Goal: Task Accomplishment & Management: Manage account settings

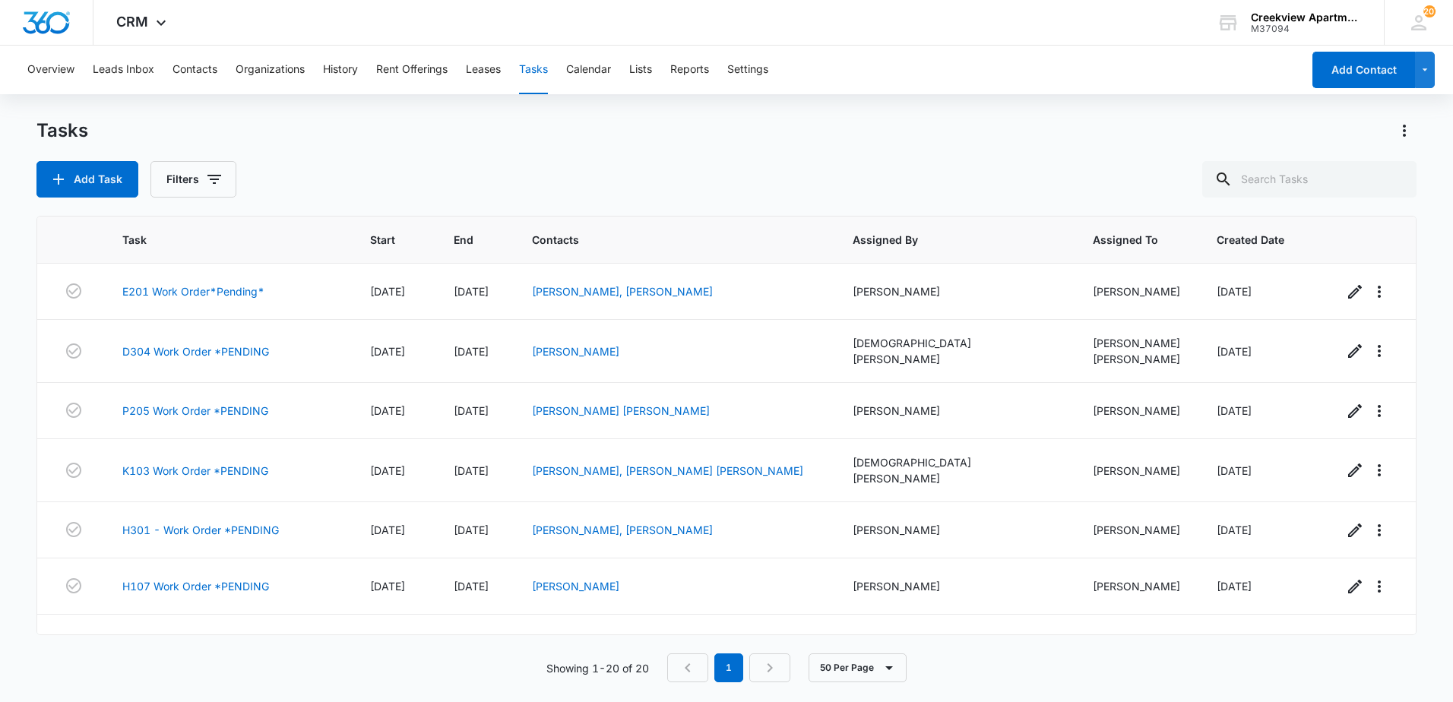
scroll to position [781, 0]
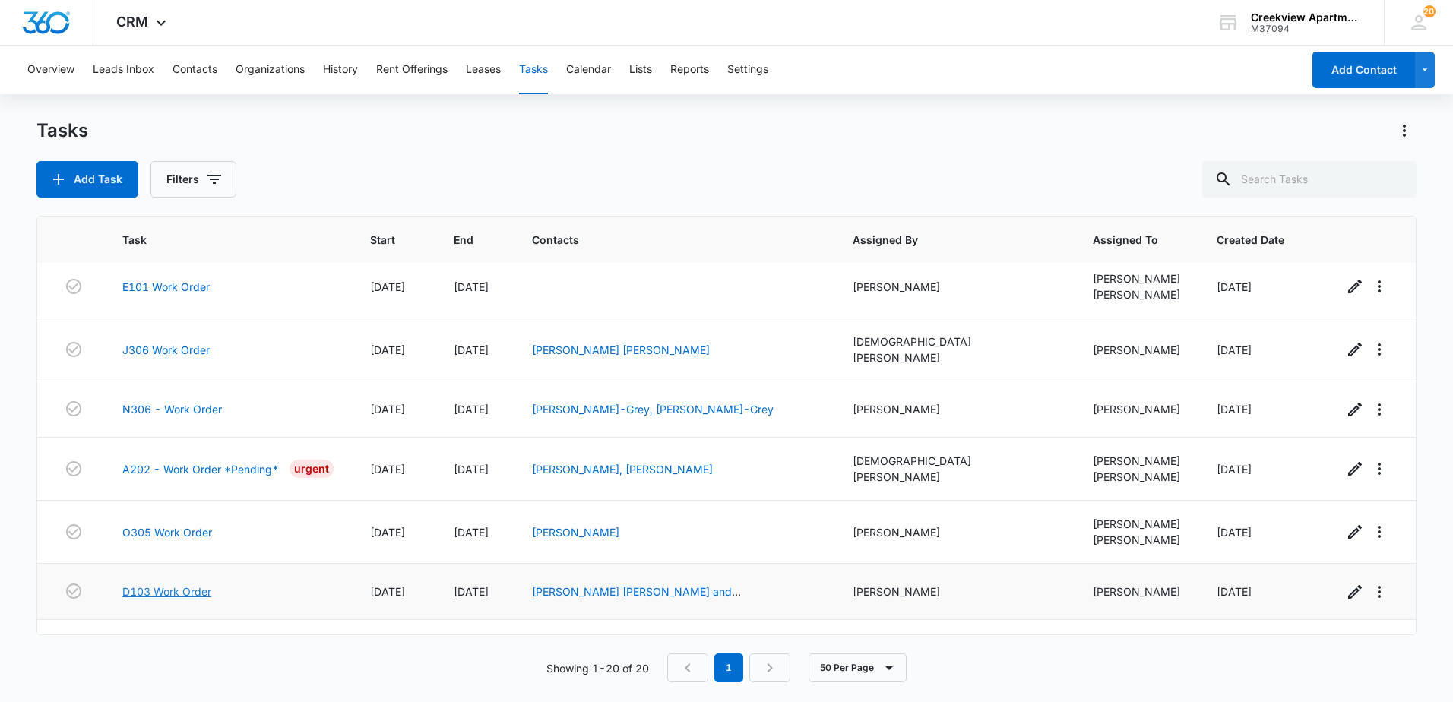
click at [170, 584] on link "D103 Work Order" at bounding box center [166, 592] width 89 height 16
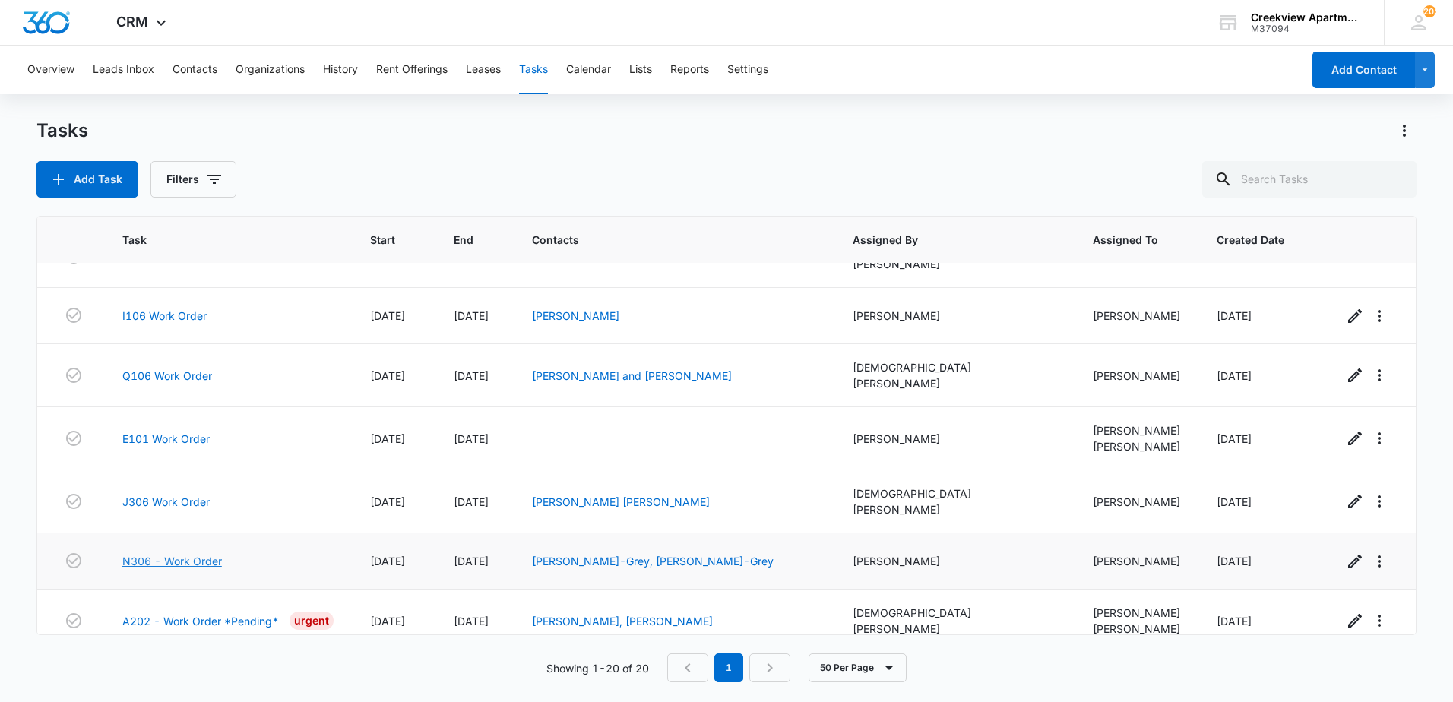
click at [173, 553] on link "N306 - Work Order" at bounding box center [172, 561] width 100 height 16
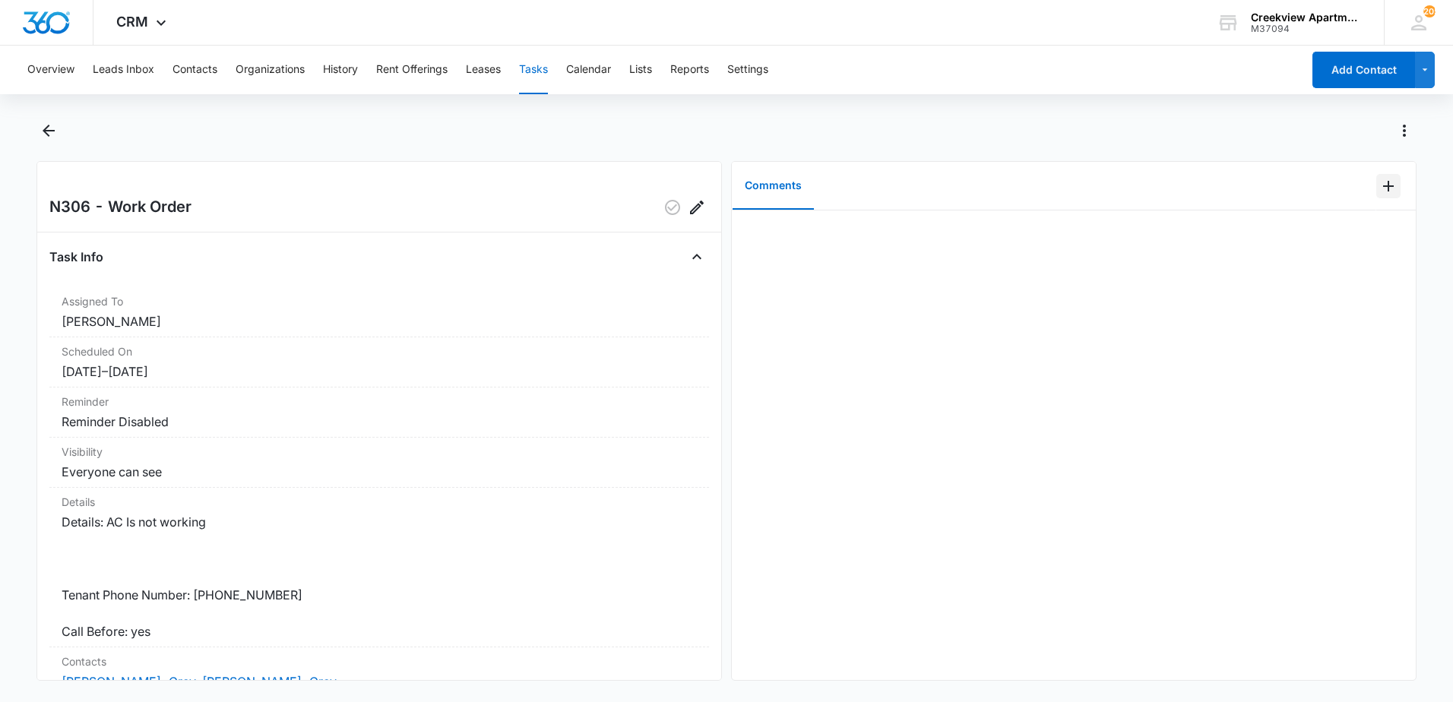
click at [1380, 182] on icon "Add Comment" at bounding box center [1389, 186] width 18 height 18
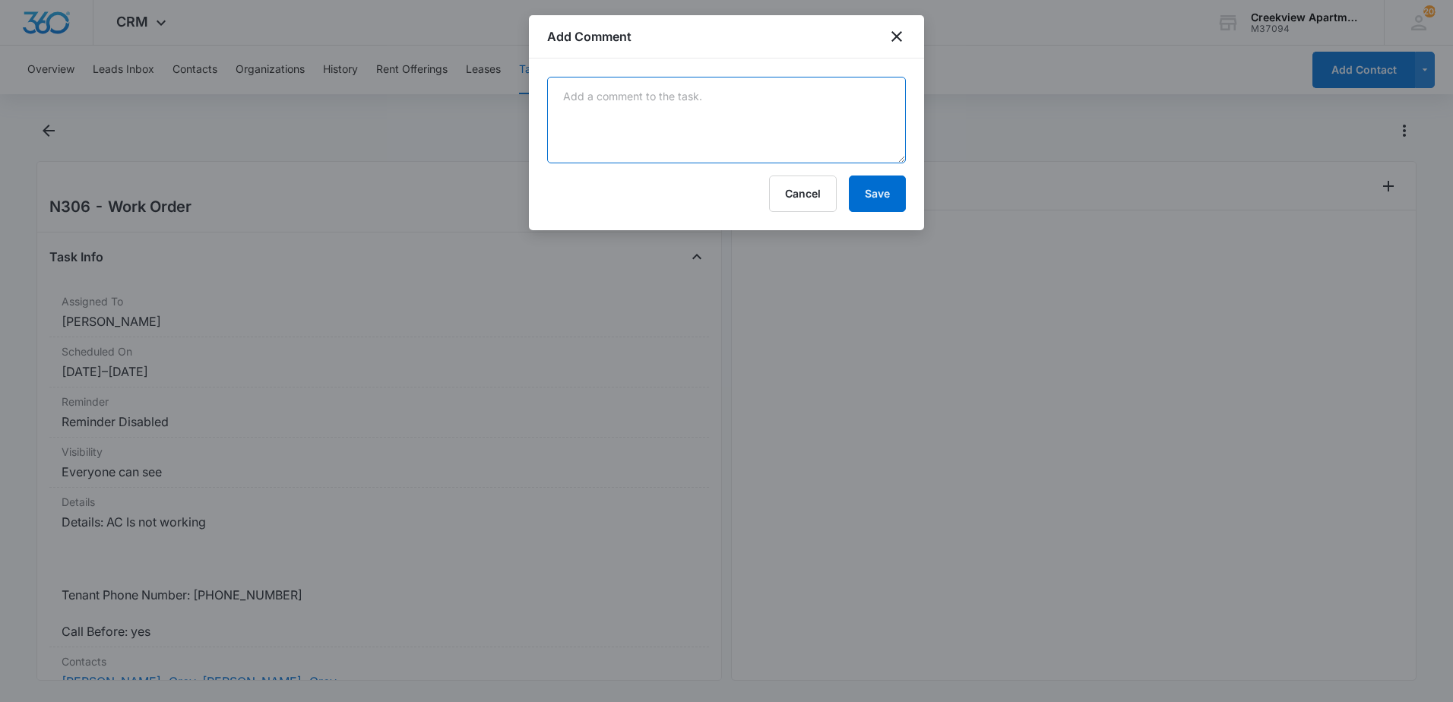
click at [636, 106] on textarea at bounding box center [726, 120] width 359 height 87
type textarea "A"
type textarea "a"
type textarea "Ac condenser is not turning on, possible capacitor, sending to TraMar"
click at [878, 207] on button "Save" at bounding box center [877, 194] width 57 height 36
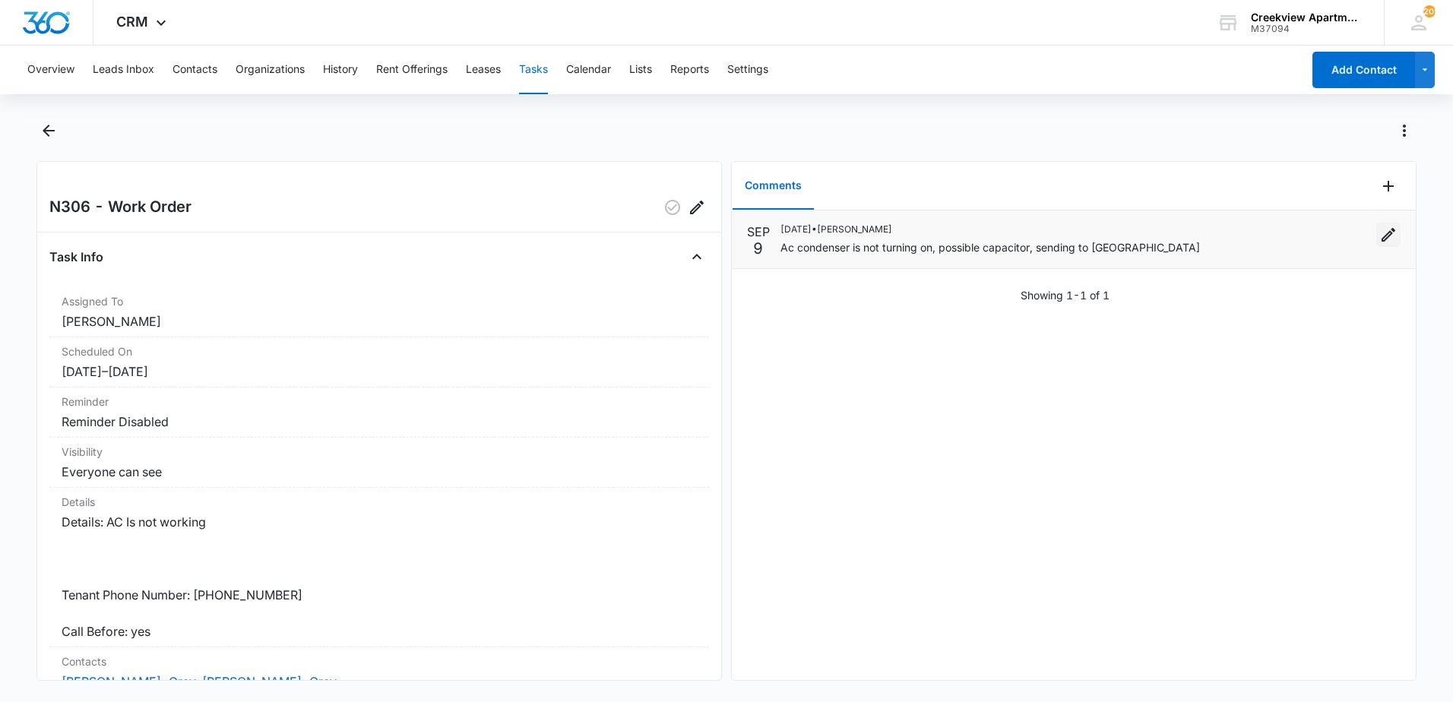
click at [1382, 239] on icon "Edit" at bounding box center [1389, 235] width 14 height 14
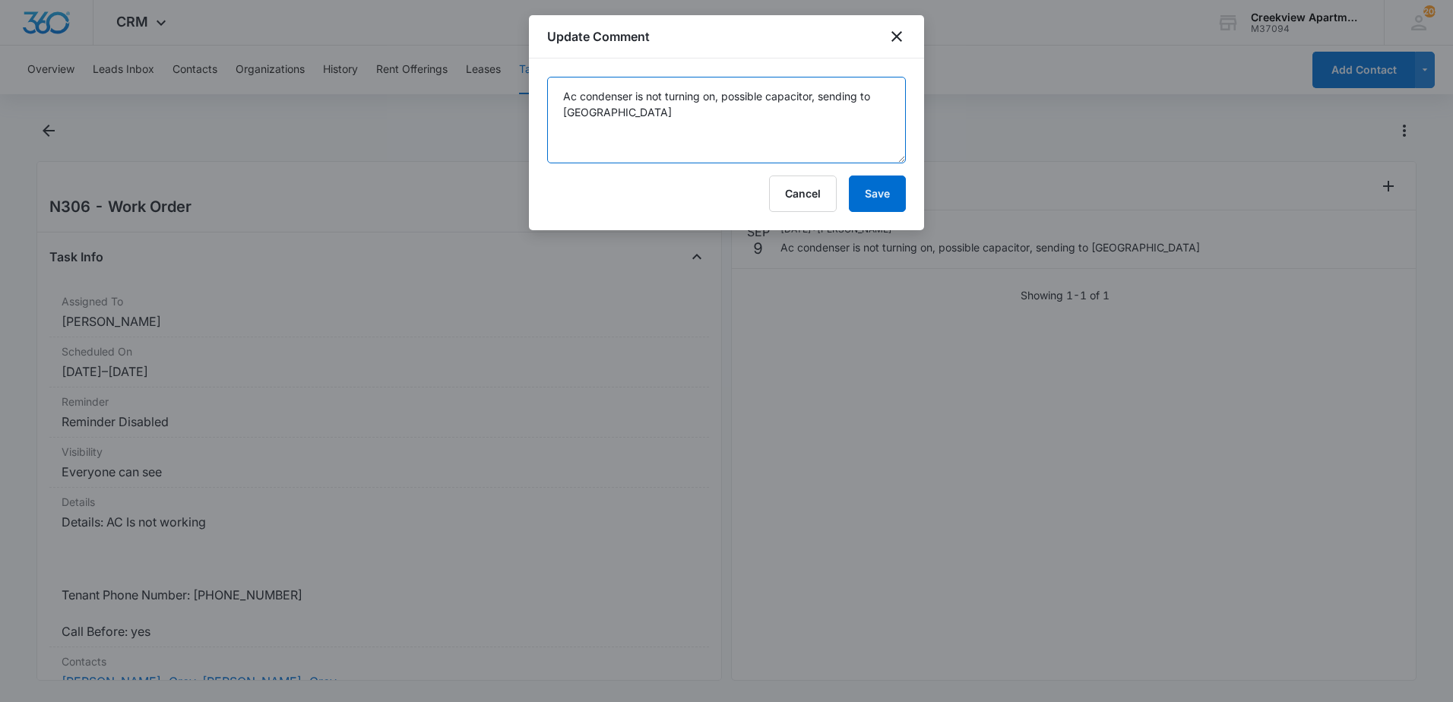
click at [576, 95] on textarea "Ac condenser is not turning on, possible capacitor, sending to TraMar" at bounding box center [726, 120] width 359 height 87
type textarea "AC condenser is not turning on, possible capacitor, sending to TraMar"
click at [858, 200] on button "Save" at bounding box center [877, 194] width 57 height 36
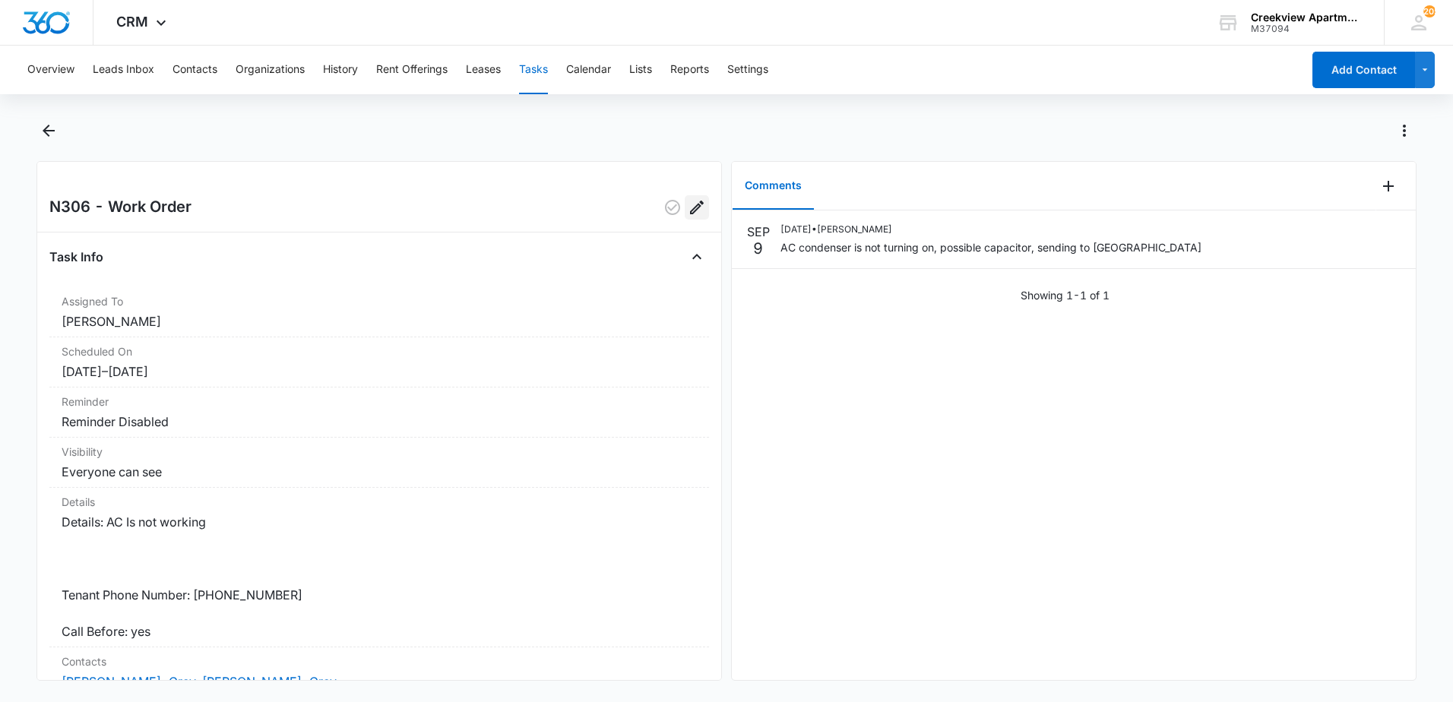
click at [689, 212] on icon "Edit" at bounding box center [697, 207] width 18 height 18
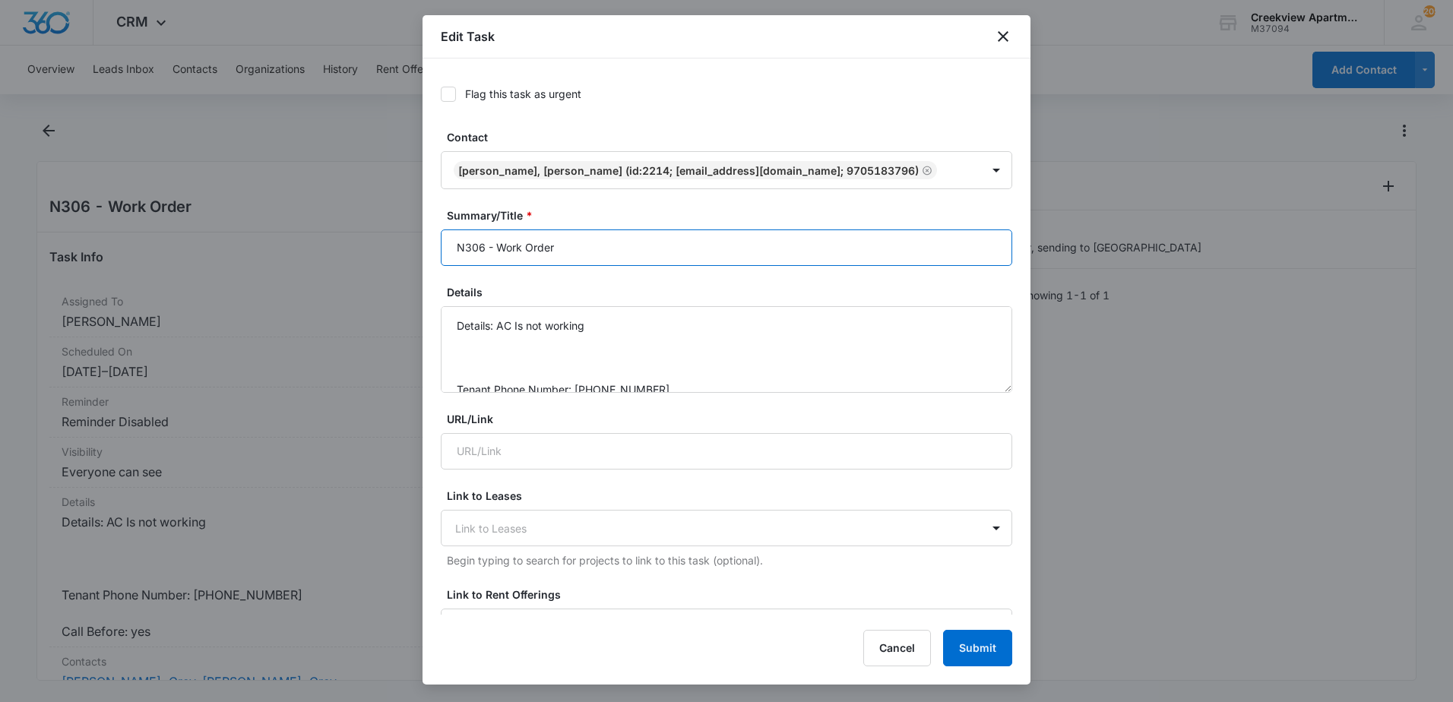
drag, startPoint x: 629, startPoint y: 246, endPoint x: 651, endPoint y: 236, distance: 24.2
click at [632, 244] on input "N306 - Work Order" at bounding box center [727, 248] width 572 height 36
type input "N306 - Work Order *PENDING"
click at [972, 650] on button "Submit" at bounding box center [977, 648] width 69 height 36
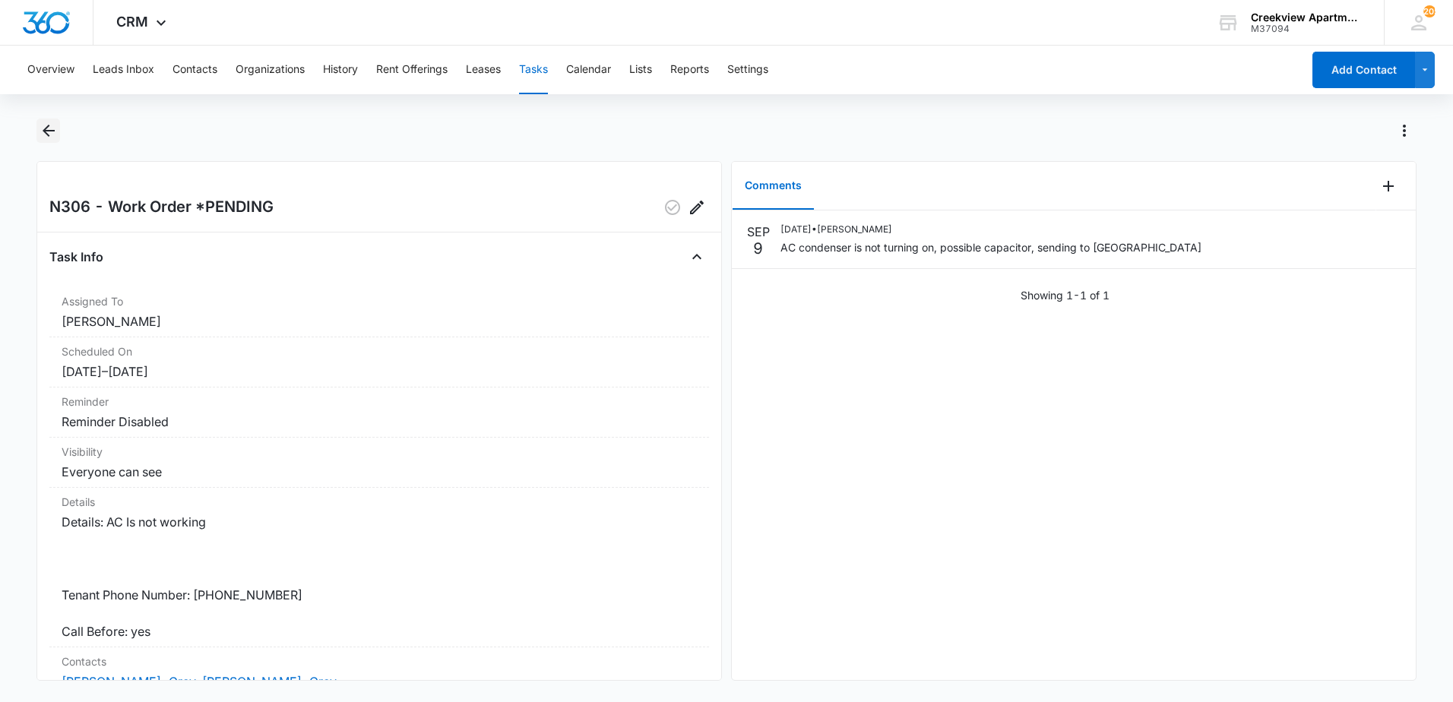
click at [52, 135] on icon "Back" at bounding box center [49, 131] width 18 height 18
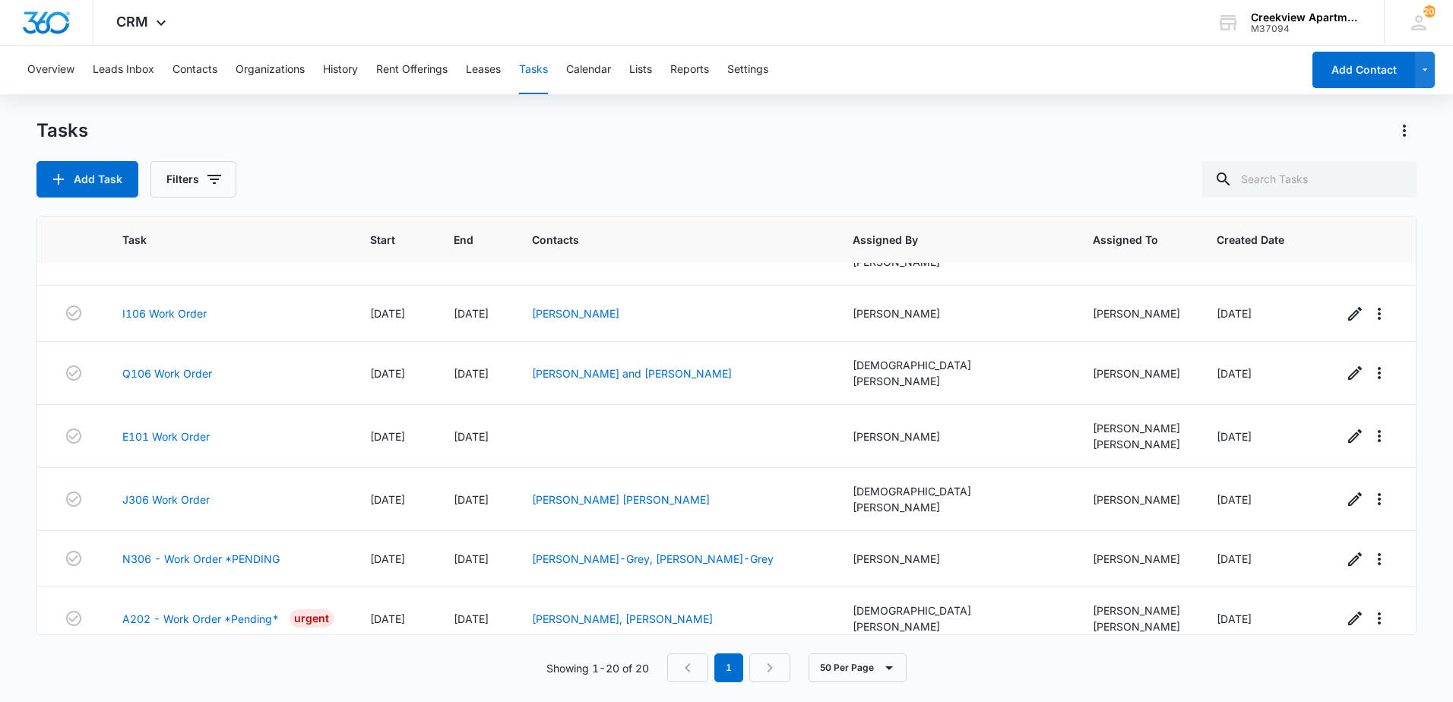
scroll to position [781, 0]
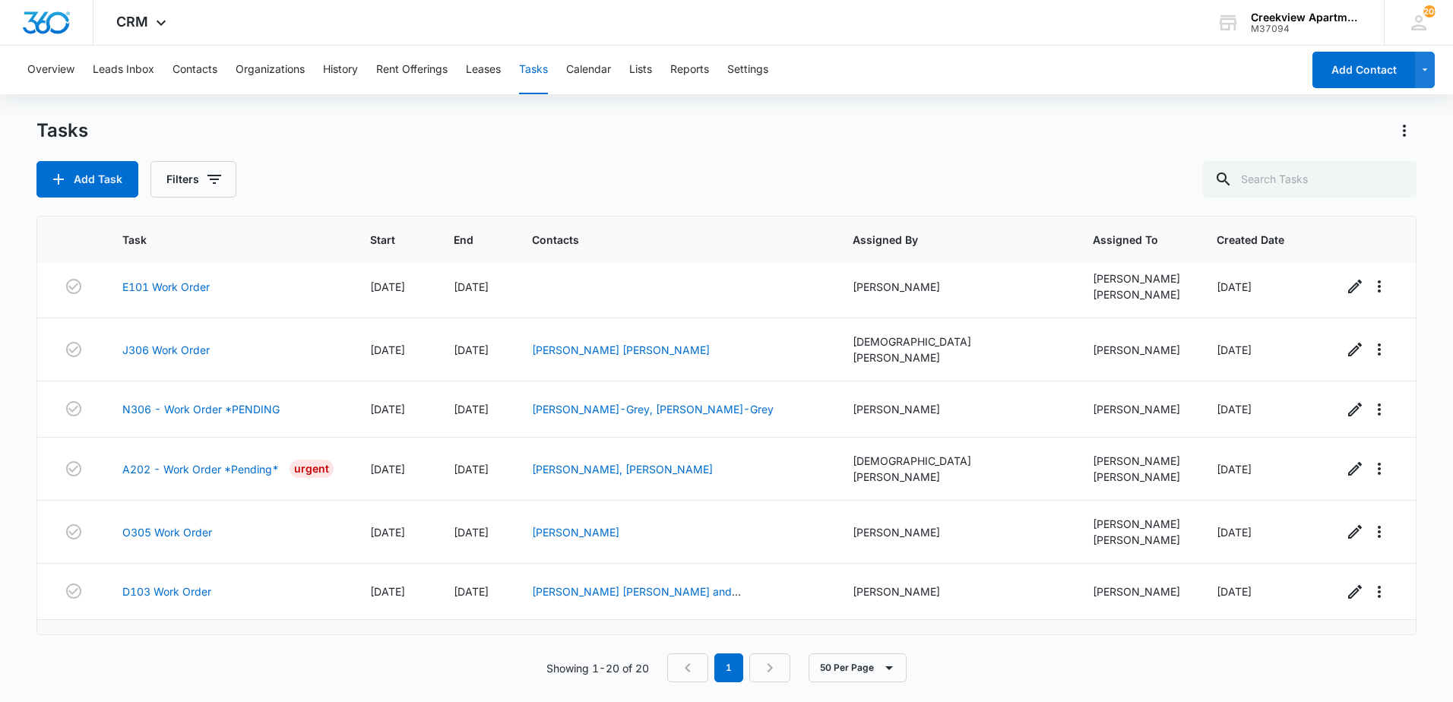
click at [178, 640] on link "B303 - Work Order" at bounding box center [171, 648] width 98 height 16
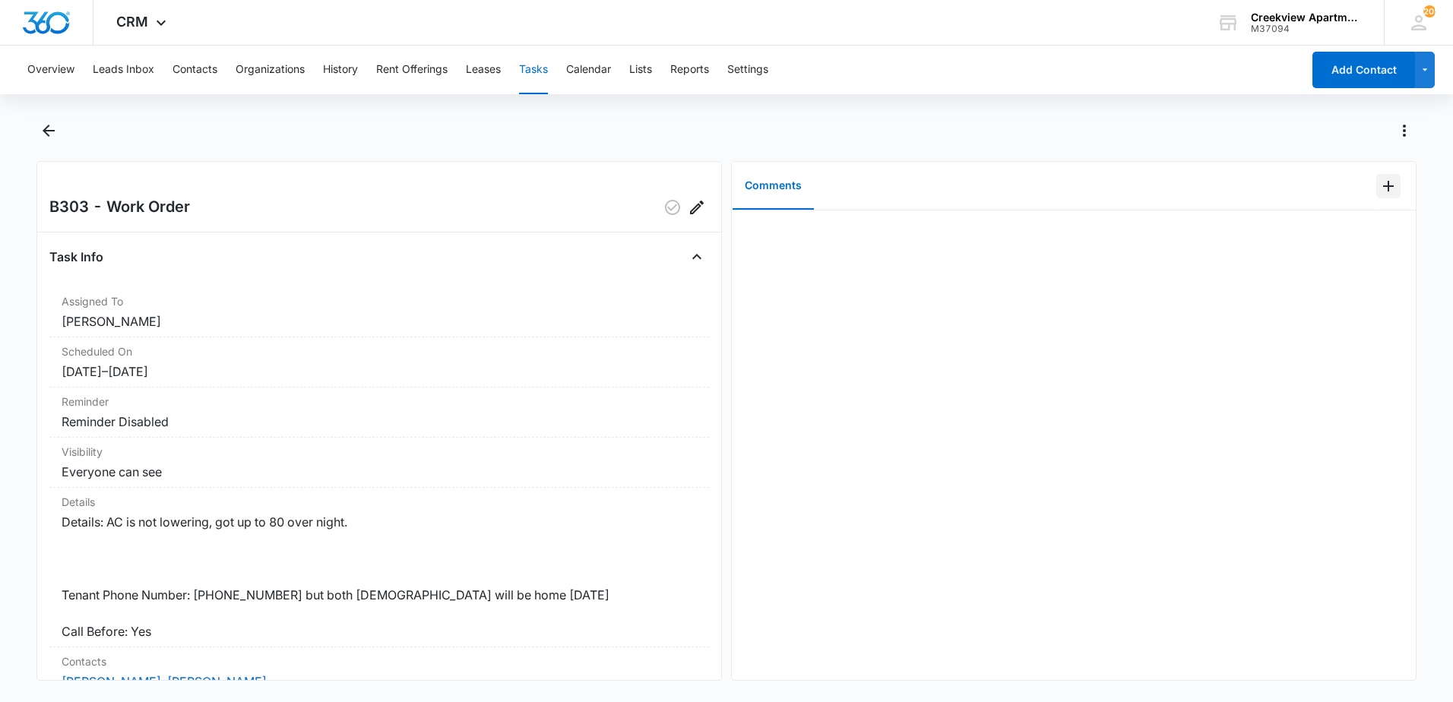
click at [1382, 189] on icon "Add Comment" at bounding box center [1389, 186] width 18 height 18
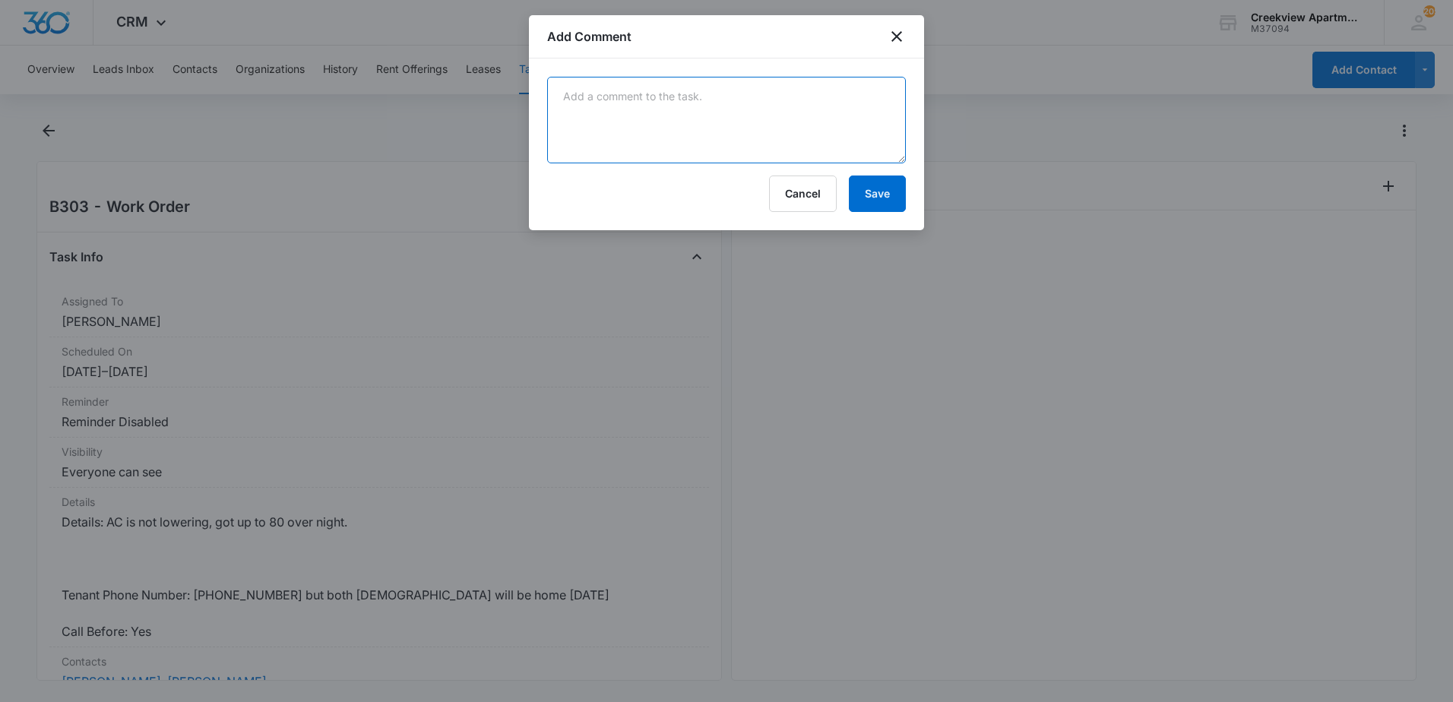
click at [699, 135] on textarea at bounding box center [726, 120] width 359 height 87
type textarea "a"
type textarea "AC condenser is not turning on, humming noise, possible capacitor, sending to T…"
click at [863, 182] on button "Save" at bounding box center [877, 194] width 57 height 36
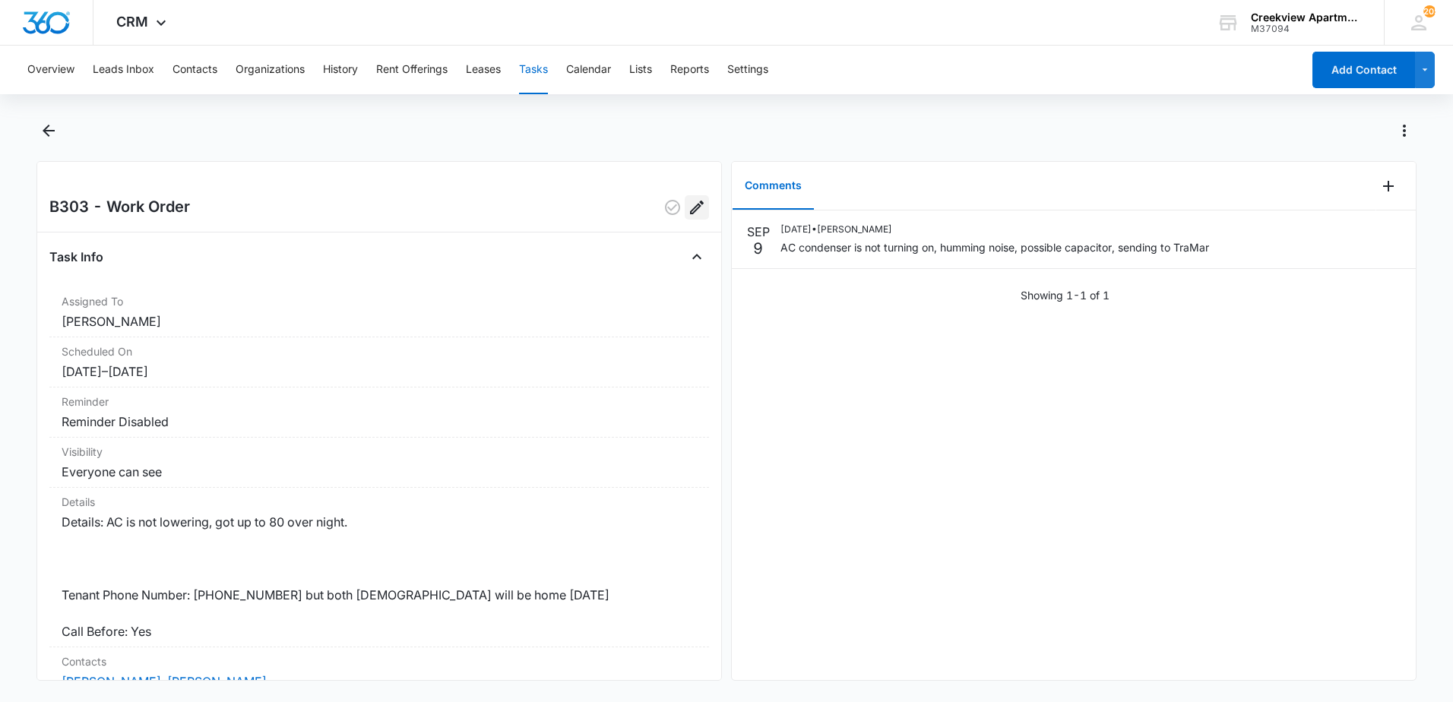
click at [688, 204] on icon "Edit" at bounding box center [697, 207] width 18 height 18
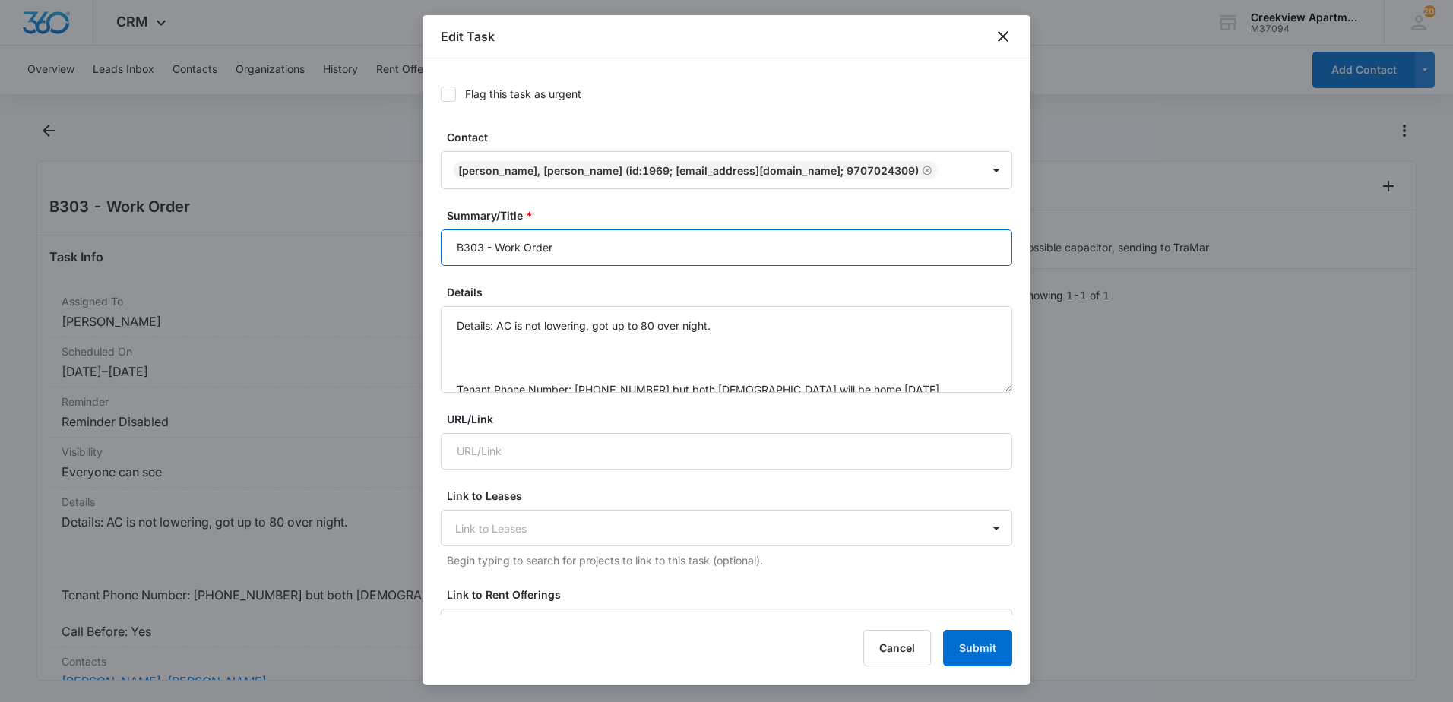
click at [599, 244] on input "B303 - Work Order" at bounding box center [727, 248] width 572 height 36
type input "B303 - Work Order *PENDING"
click at [968, 640] on button "Submit" at bounding box center [977, 648] width 69 height 36
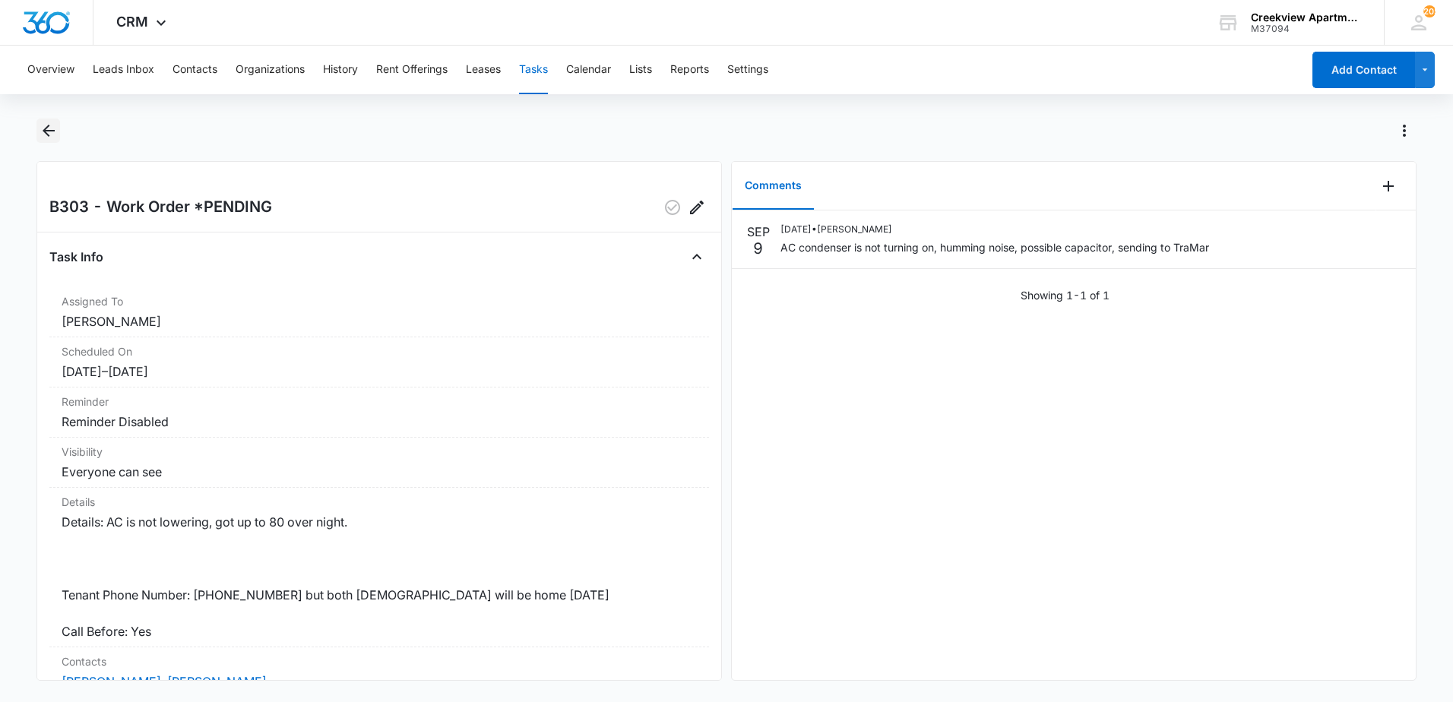
click at [50, 121] on button "Back" at bounding box center [48, 131] width 24 height 24
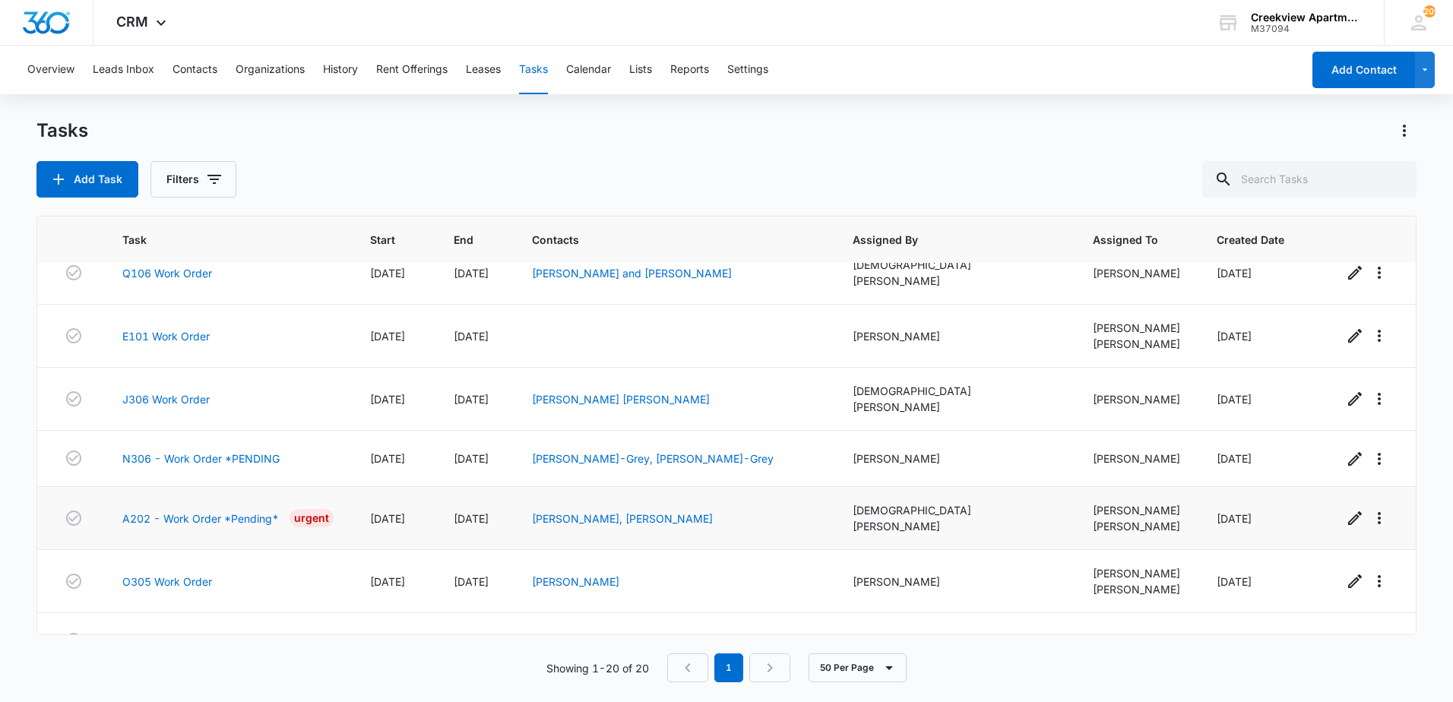
scroll to position [705, 0]
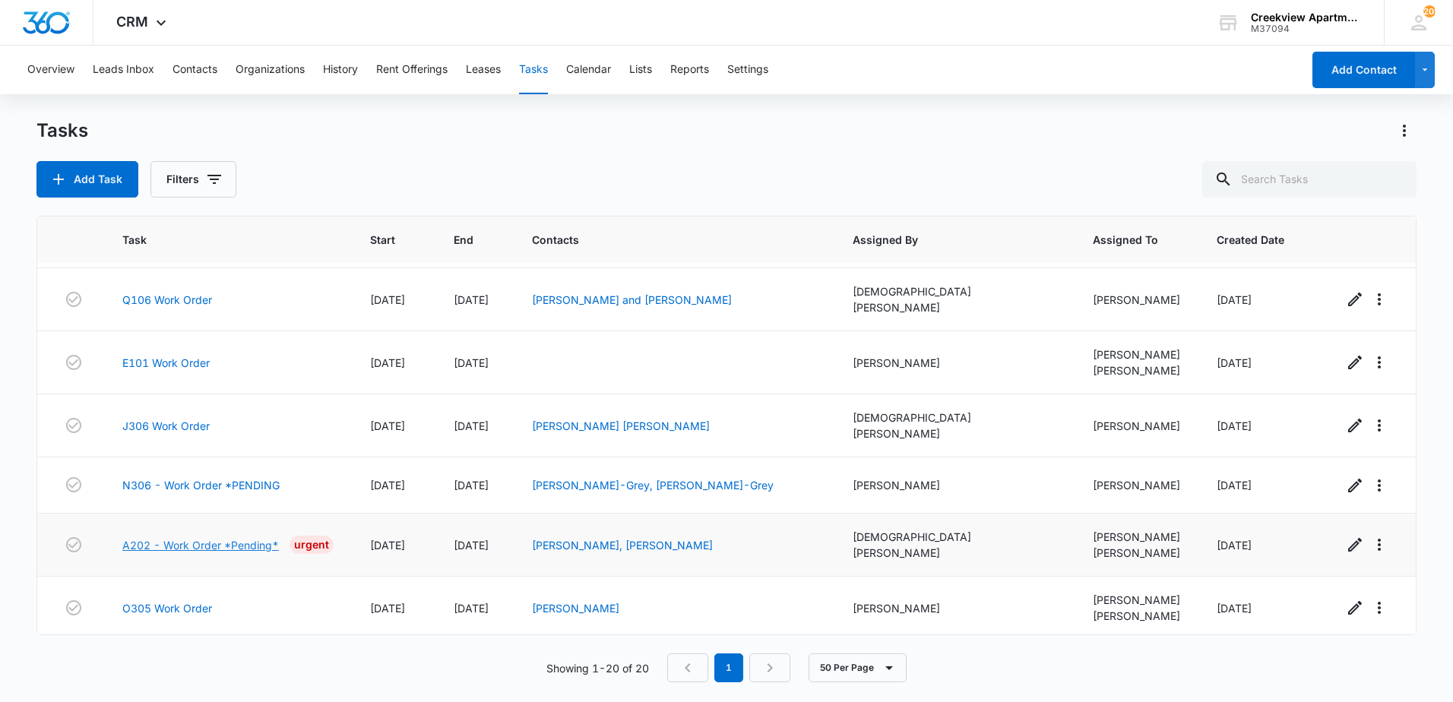
click at [255, 537] on link "A202 - Work Order *Pending*" at bounding box center [200, 545] width 157 height 16
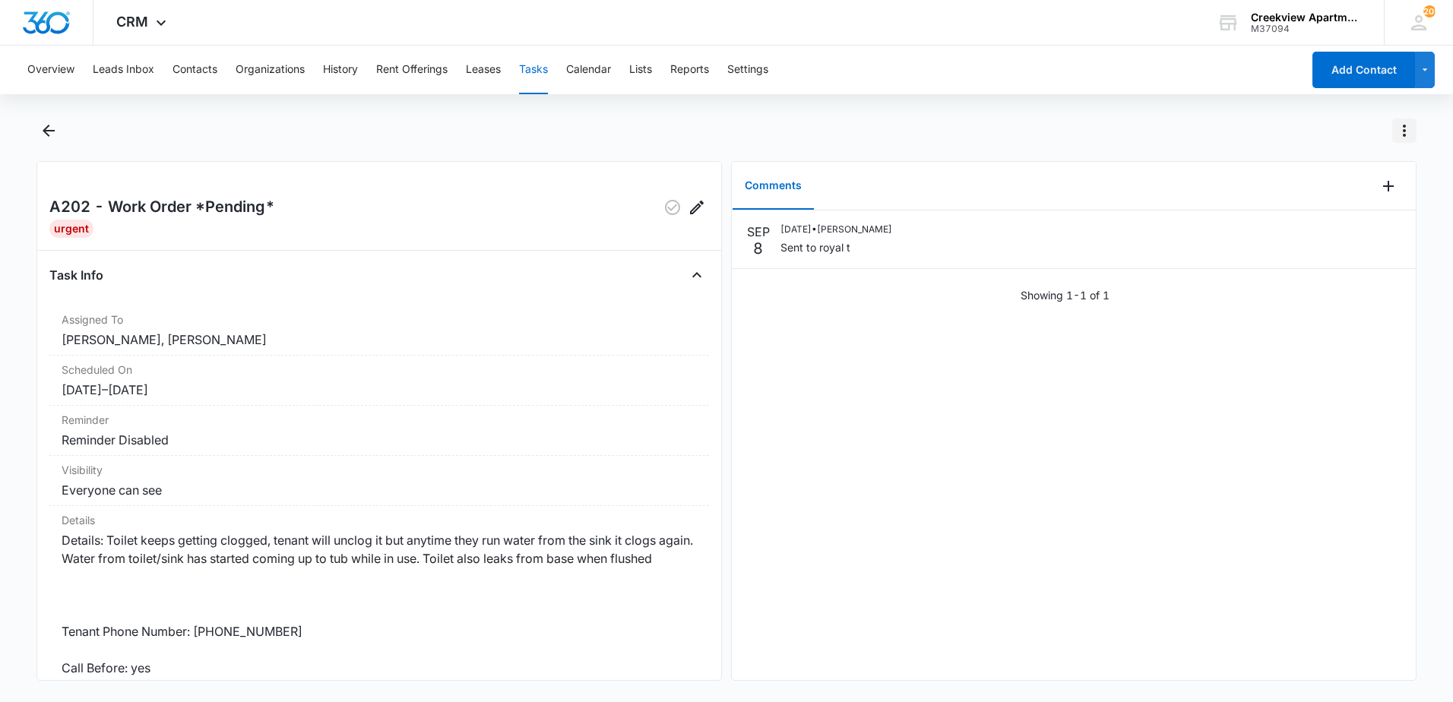
click at [1402, 131] on icon "Actions" at bounding box center [1405, 131] width 18 height 18
click at [1307, 174] on div "Mark as Not Urgent" at bounding box center [1330, 173] width 99 height 11
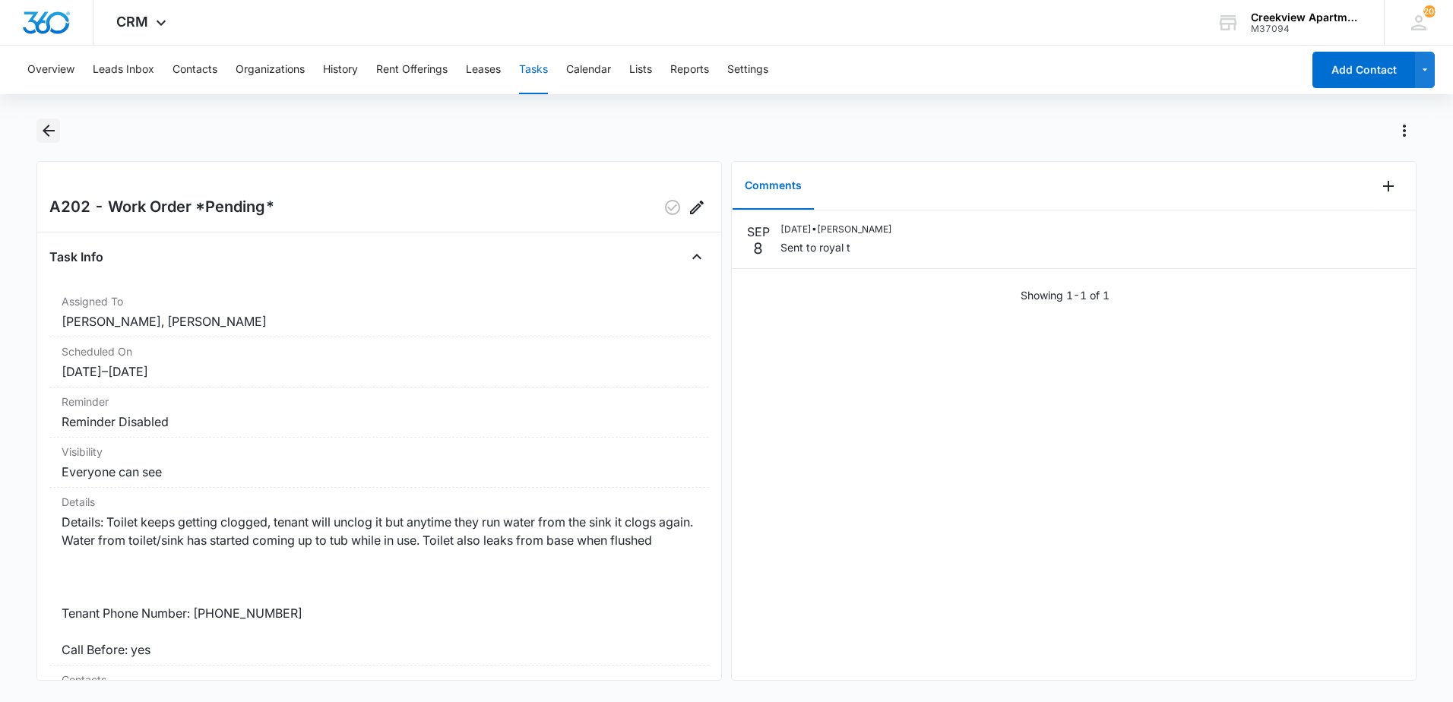
click at [48, 128] on icon "Back" at bounding box center [49, 131] width 18 height 18
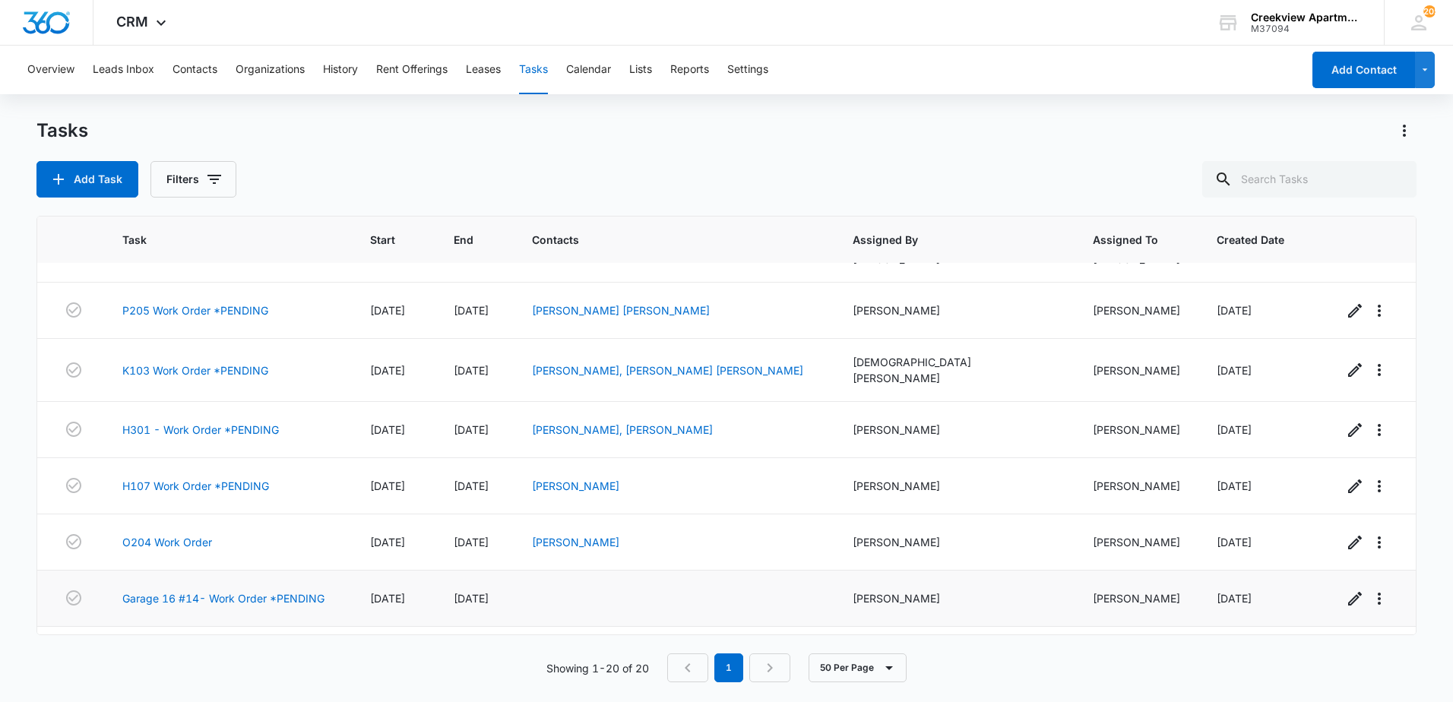
scroll to position [76, 0]
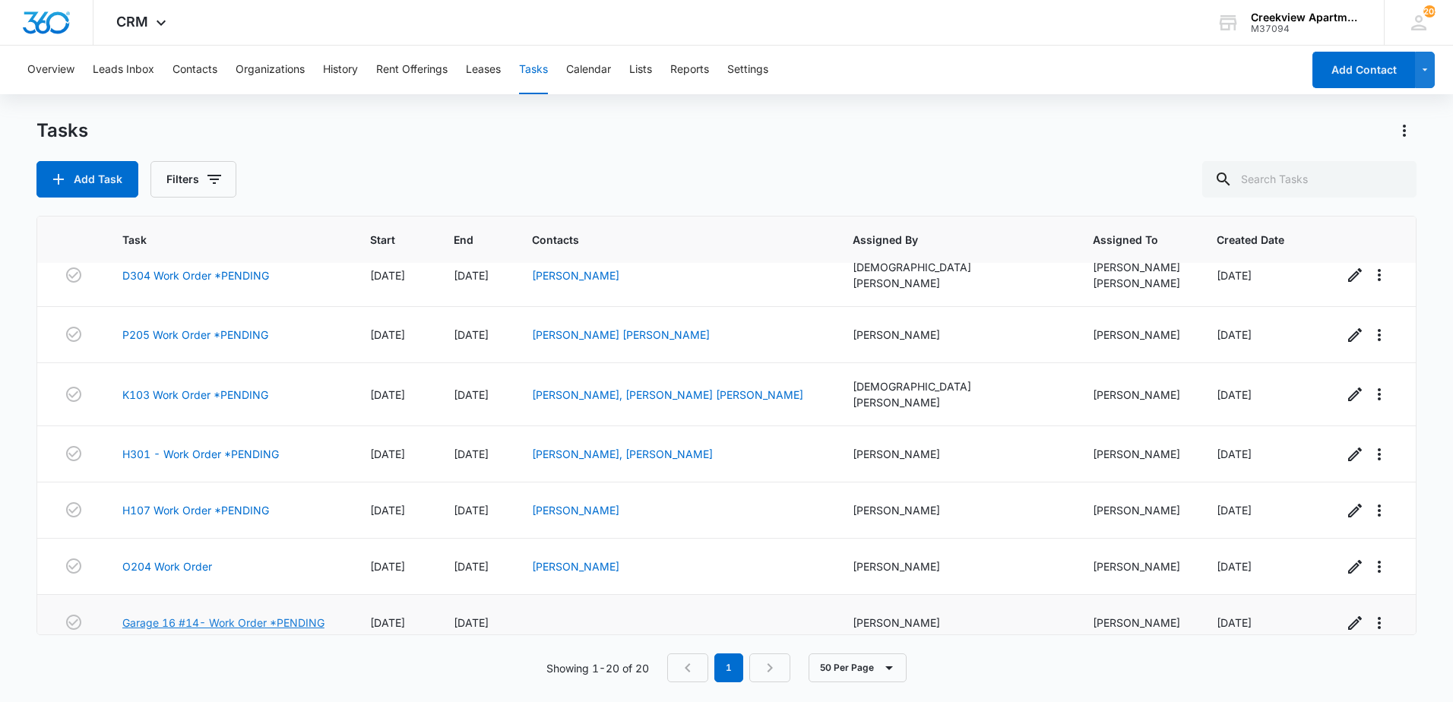
click at [219, 615] on link "Garage 16 #14- Work Order *PENDING" at bounding box center [223, 623] width 202 height 16
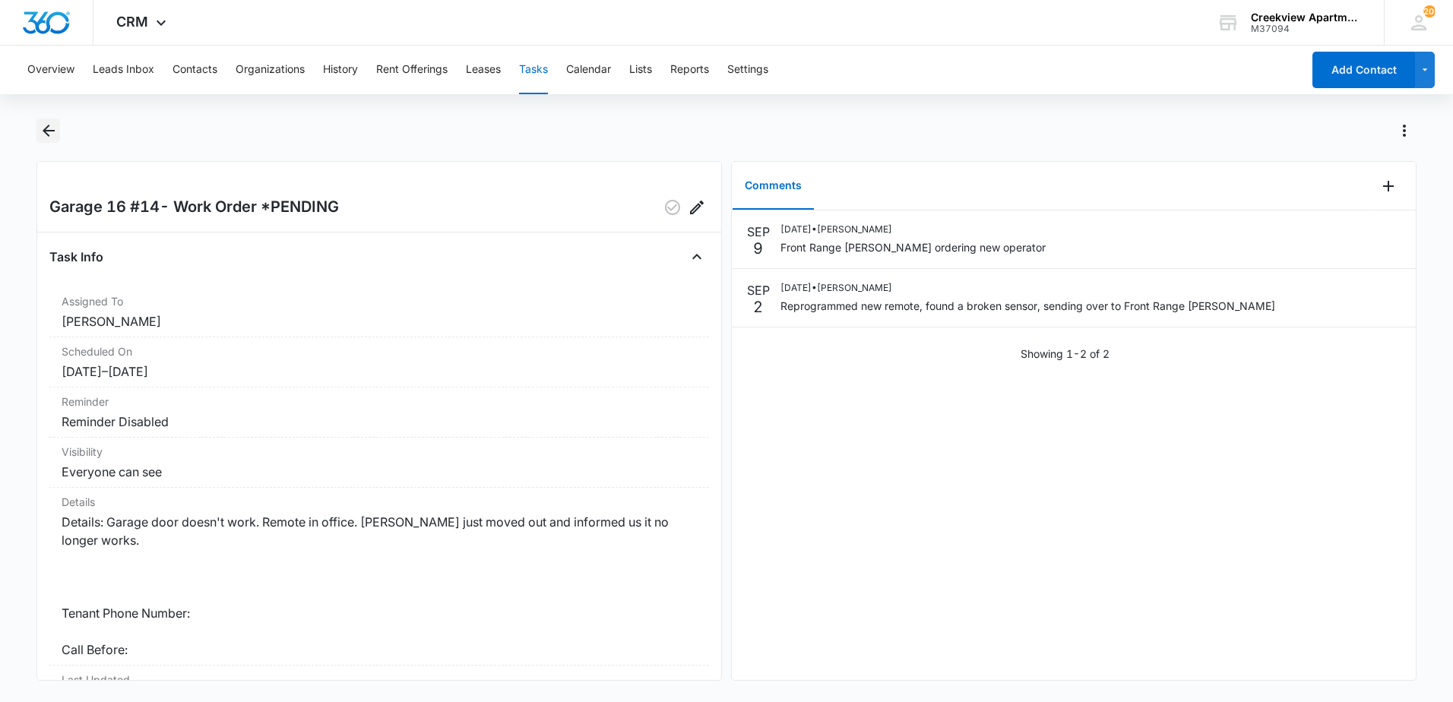
click at [49, 138] on icon "Back" at bounding box center [49, 131] width 18 height 18
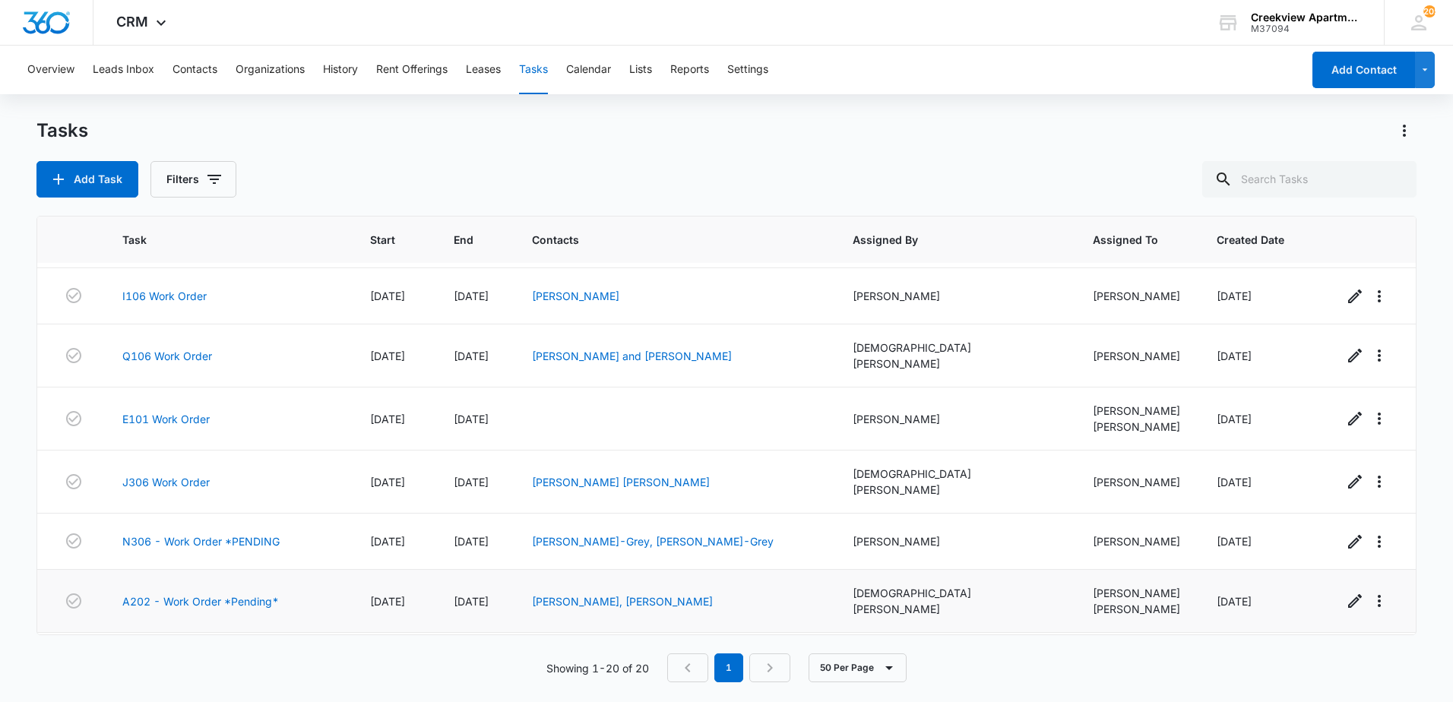
scroll to position [629, 0]
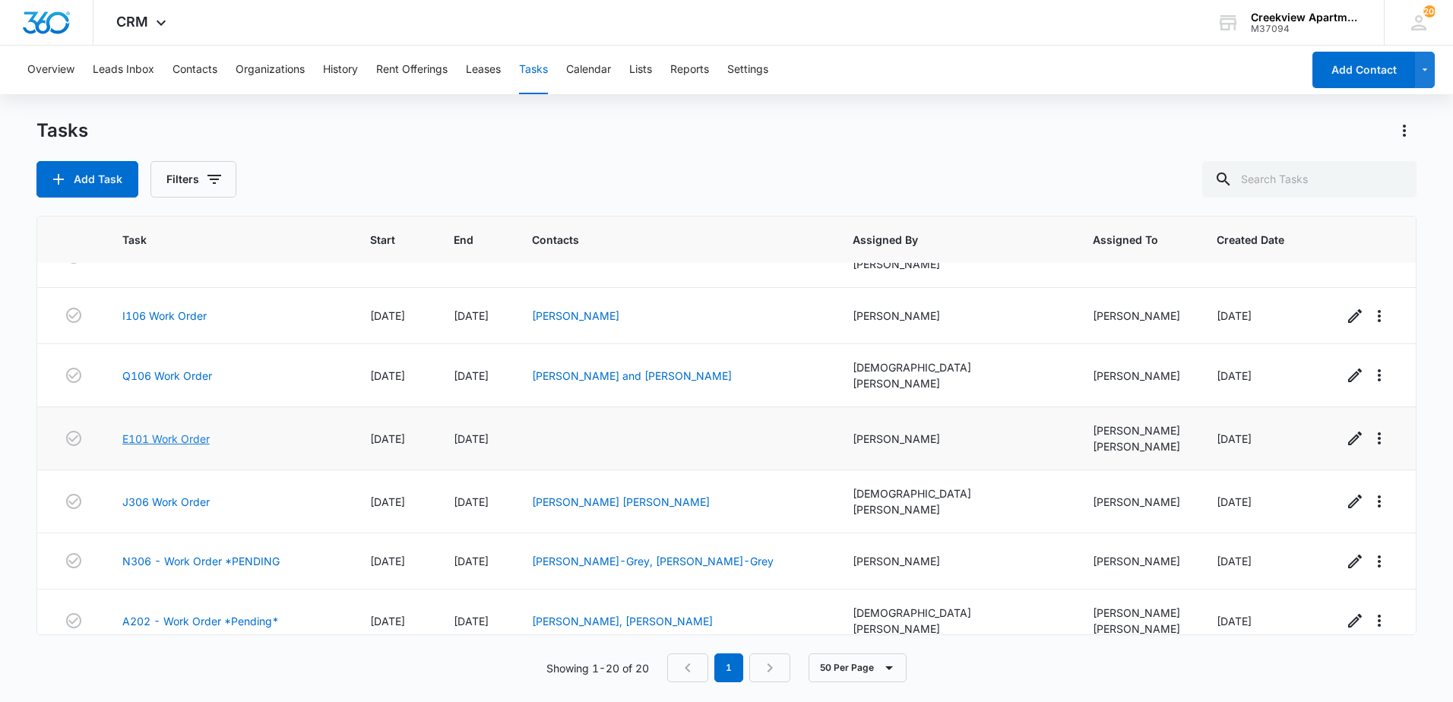
click at [165, 431] on link "E101 Work Order" at bounding box center [165, 439] width 87 height 16
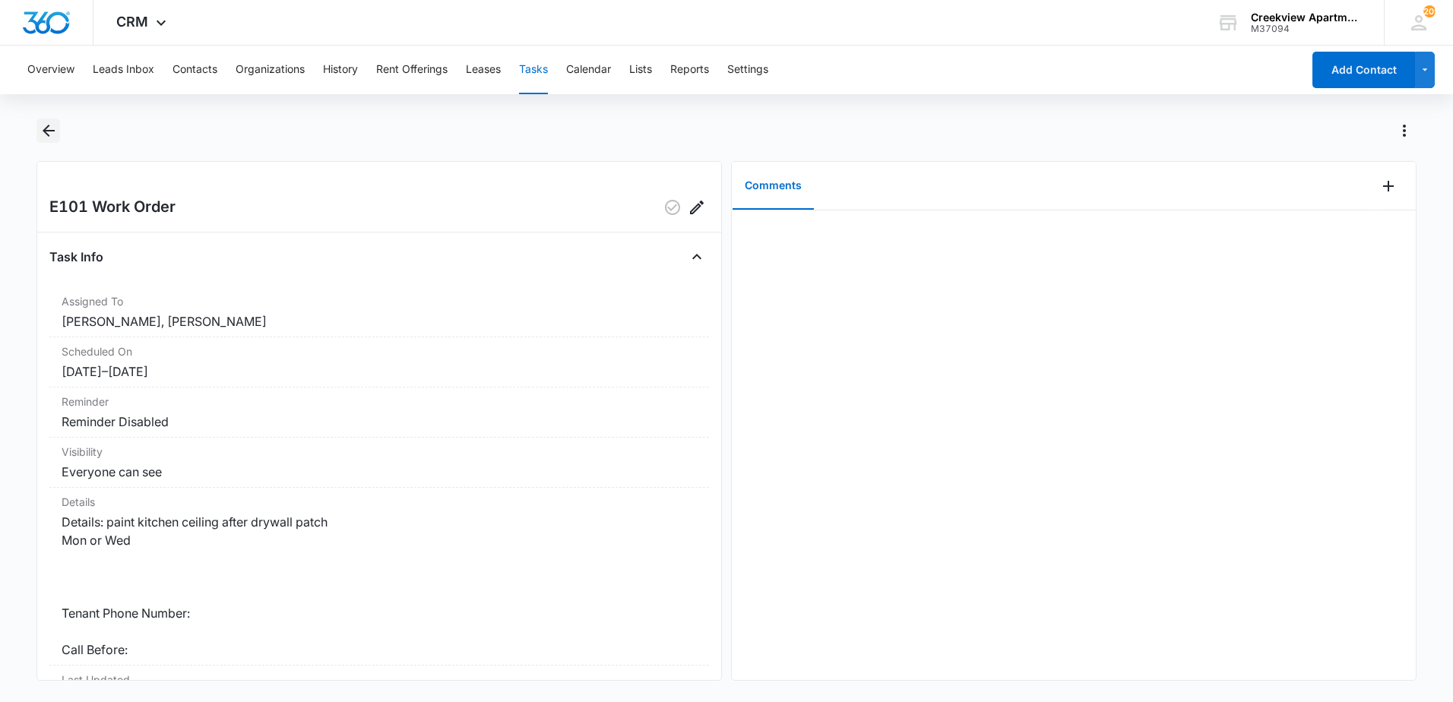
click at [55, 127] on icon "Back" at bounding box center [49, 131] width 18 height 18
